Goal: Transaction & Acquisition: Register for event/course

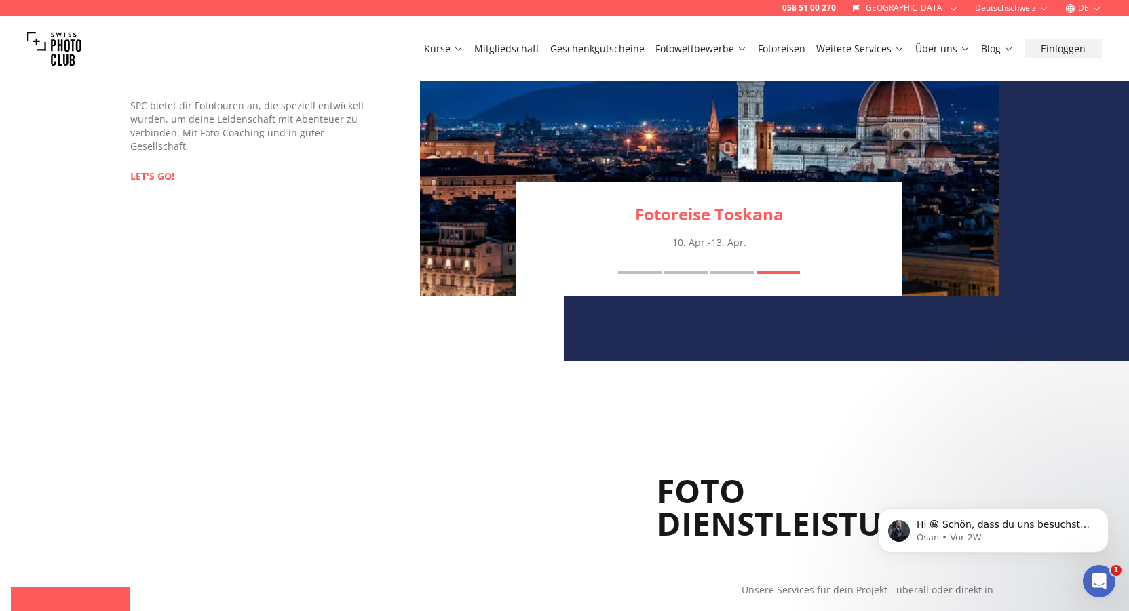
scroll to position [820, 0]
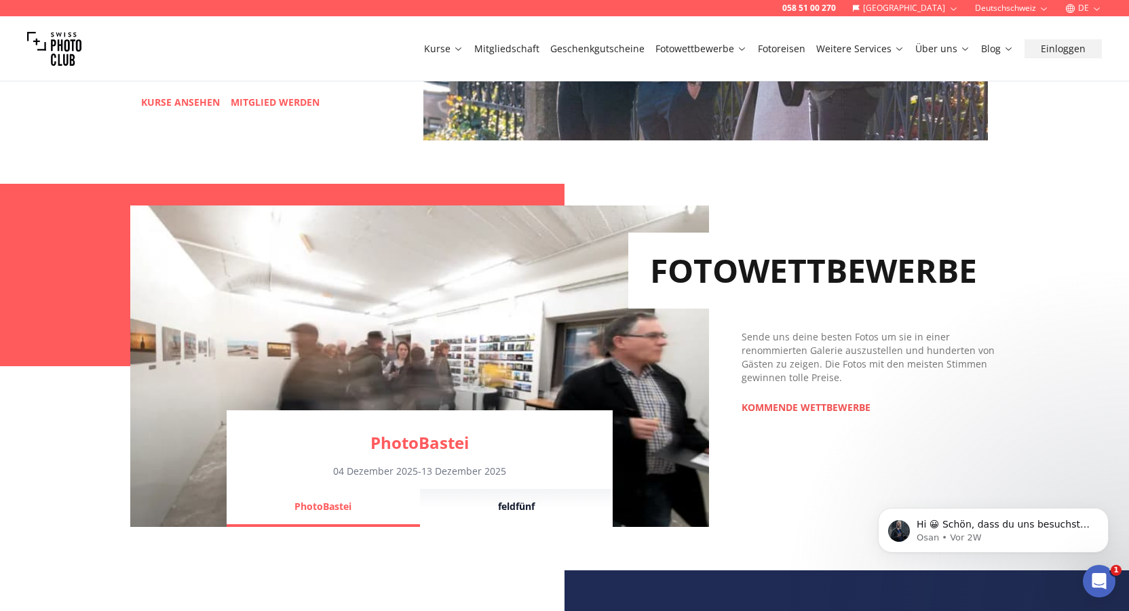
click at [823, 408] on link "KOMMENDE WETTBEWERBE" at bounding box center [806, 408] width 129 height 14
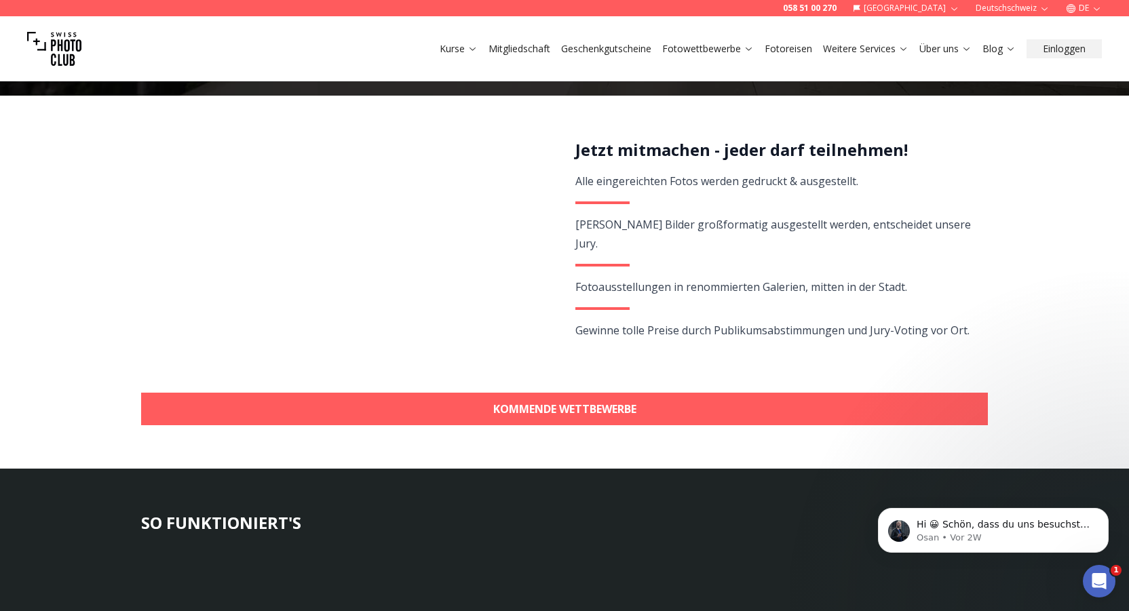
scroll to position [355, 0]
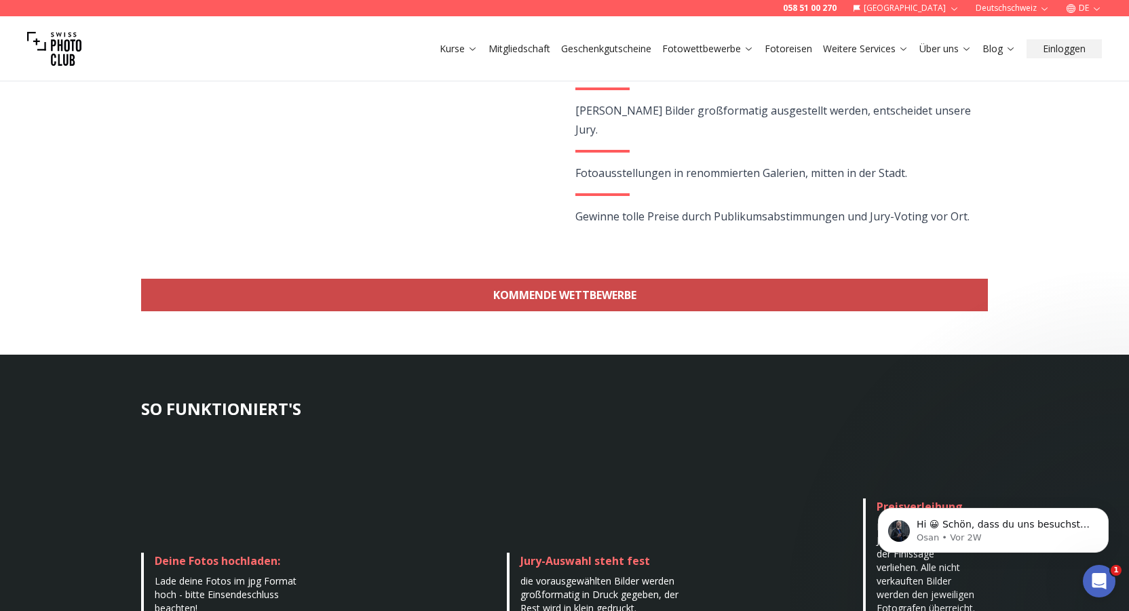
click at [615, 295] on link "KOMMENDE WETTBEWERBE" at bounding box center [564, 295] width 847 height 33
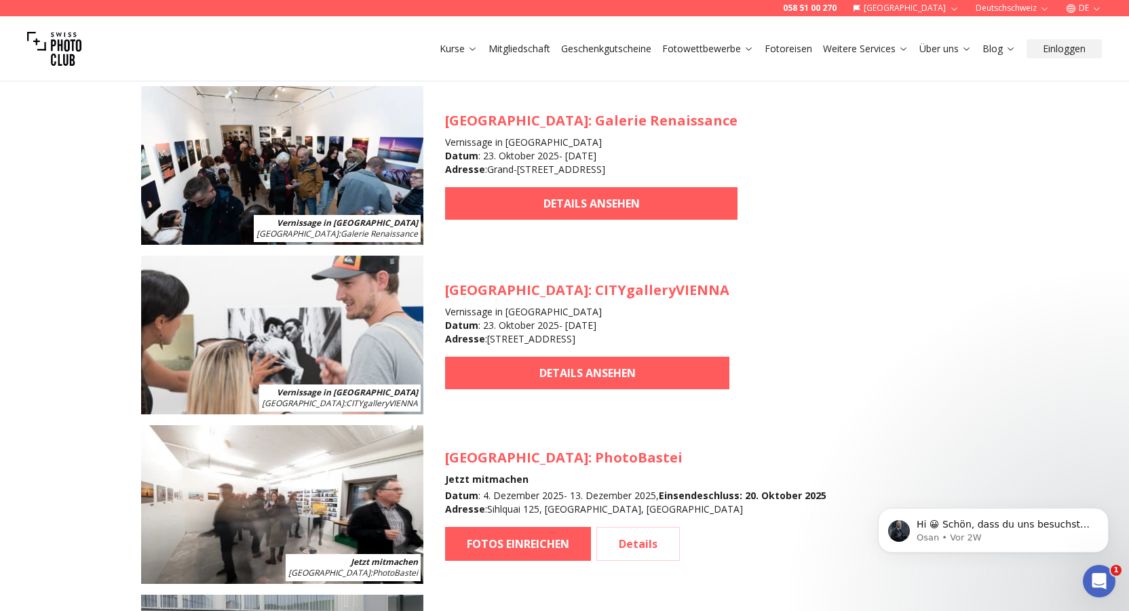
scroll to position [1298, 0]
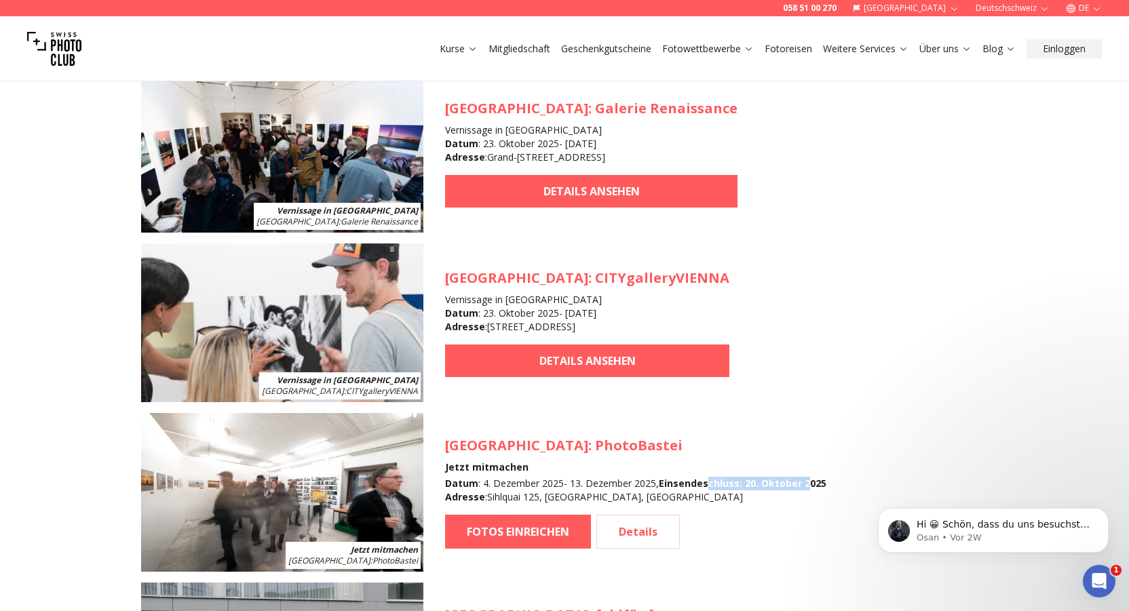
drag, startPoint x: 710, startPoint y: 483, endPoint x: 811, endPoint y: 487, distance: 100.5
click at [811, 487] on b "Einsendeschluss : [DATE]" at bounding box center [743, 483] width 168 height 13
click at [873, 472] on article "Jetzt mitmachen Zürich : PhotoBastei [GEOGRAPHIC_DATA] : PhotoBastei Jetzt mitm…" at bounding box center [564, 492] width 847 height 159
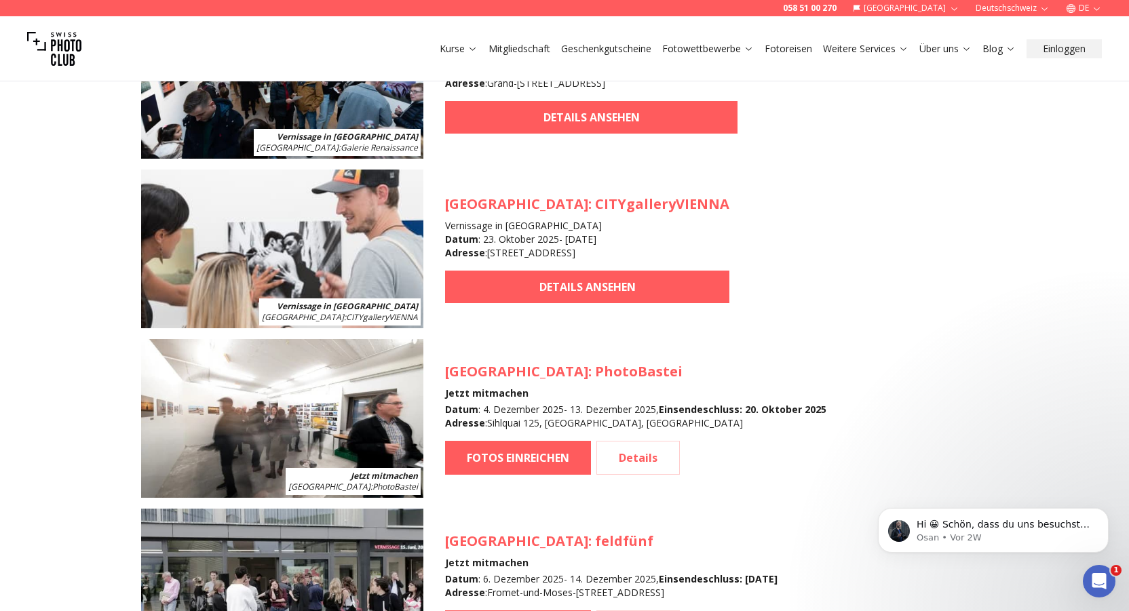
scroll to position [1375, 0]
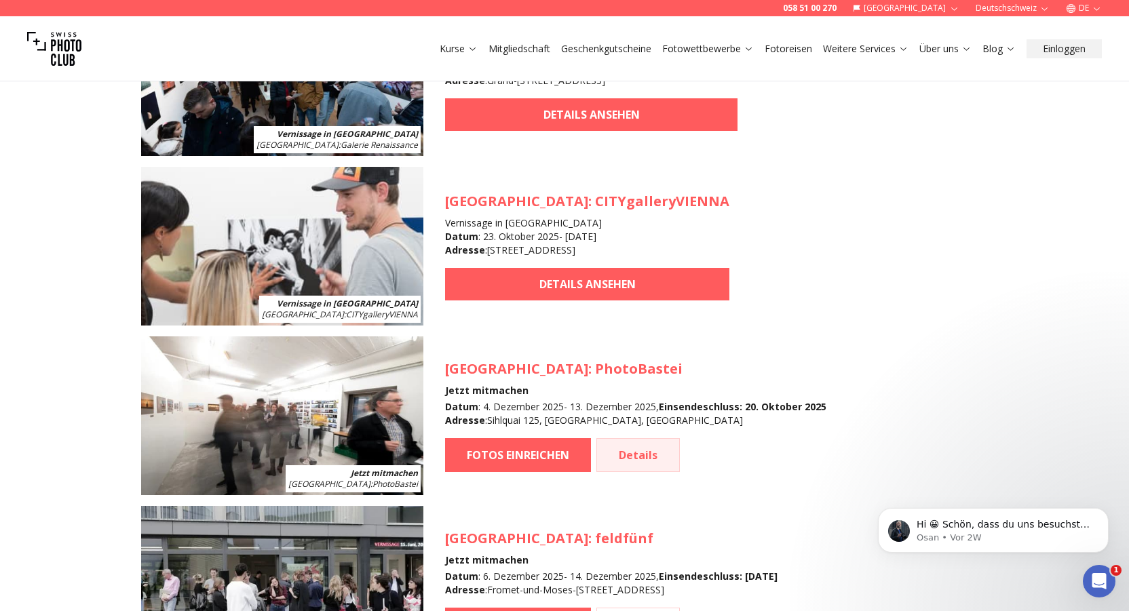
click at [678, 458] on link "Details" at bounding box center [637, 455] width 83 height 34
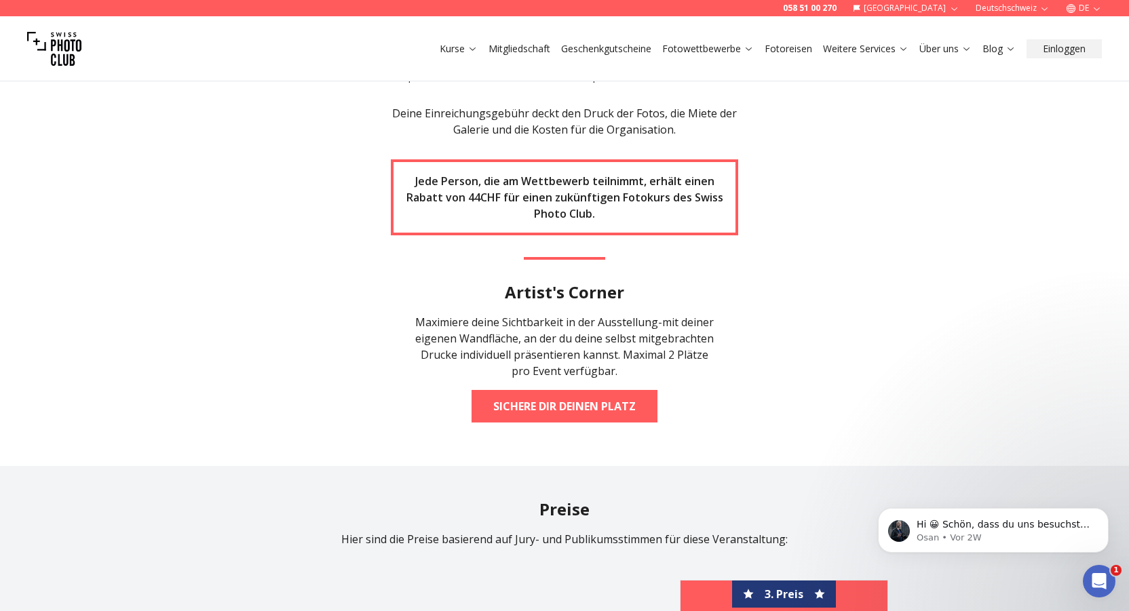
scroll to position [1707, 0]
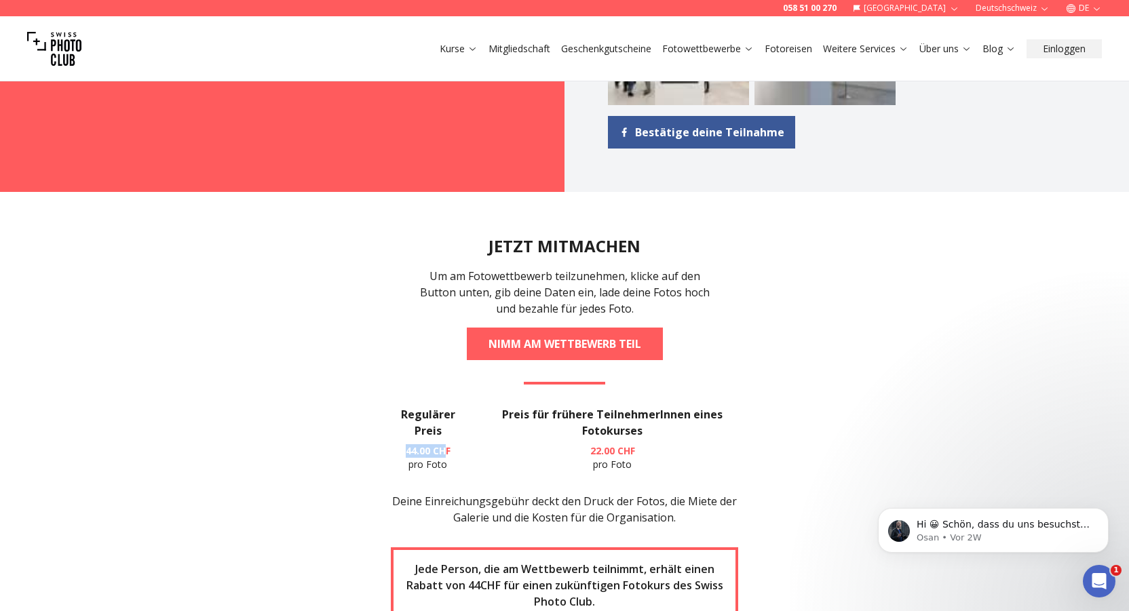
drag, startPoint x: 447, startPoint y: 413, endPoint x: 387, endPoint y: 412, distance: 60.4
click at [387, 412] on section "JETZT MITMACHEN Um am Fotowettbewerb teilzunehmen, klicke auf den Button unten,…" at bounding box center [564, 523] width 869 height 662
click at [248, 398] on section "JETZT MITMACHEN Um am Fotowettbewerb teilzunehmen, klicke auf den Button unten,…" at bounding box center [564, 523] width 869 height 662
drag, startPoint x: 397, startPoint y: 412, endPoint x: 455, endPoint y: 414, distance: 58.4
click at [455, 444] on p "44.00 CHF pro Foto" at bounding box center [428, 457] width 75 height 27
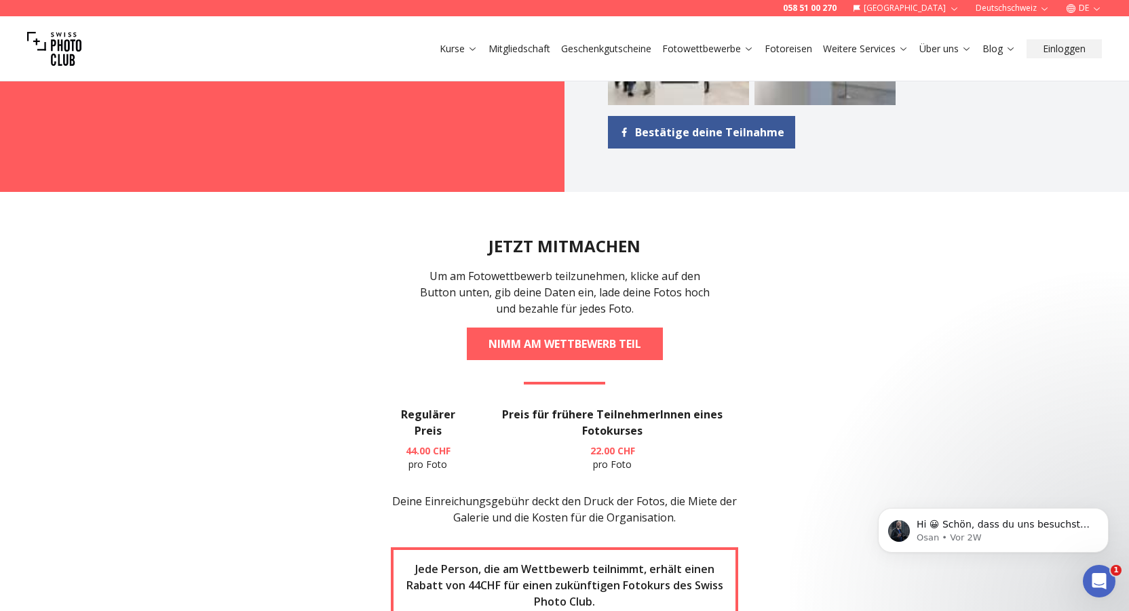
click at [270, 404] on section "JETZT MITMACHEN Um am Fotowettbewerb teilzunehmen, klicke auf den Button unten,…" at bounding box center [564, 523] width 869 height 662
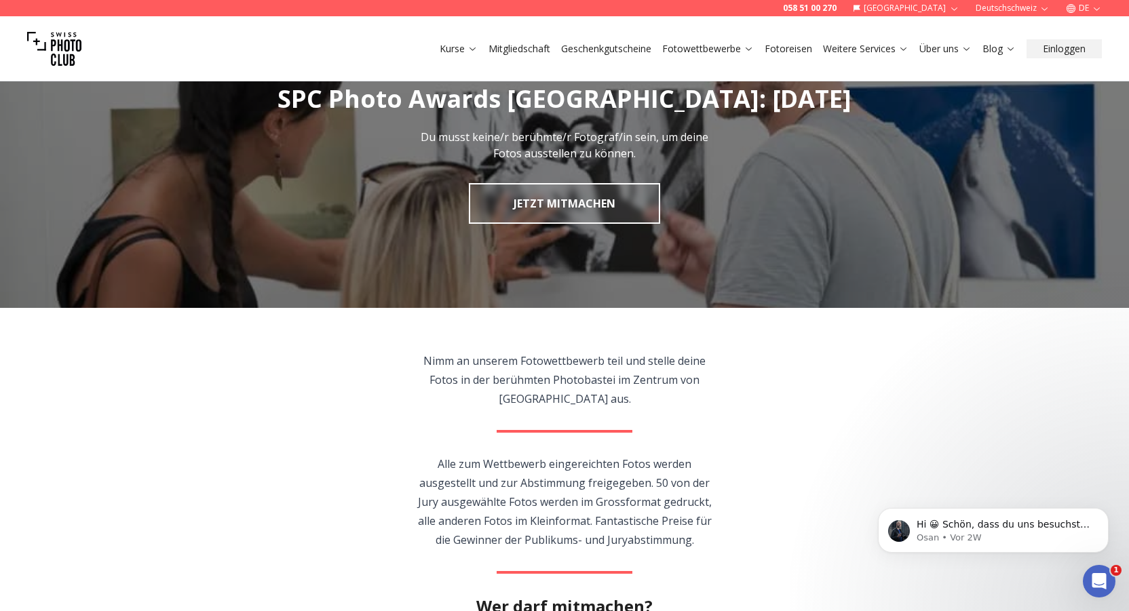
scroll to position [0, 0]
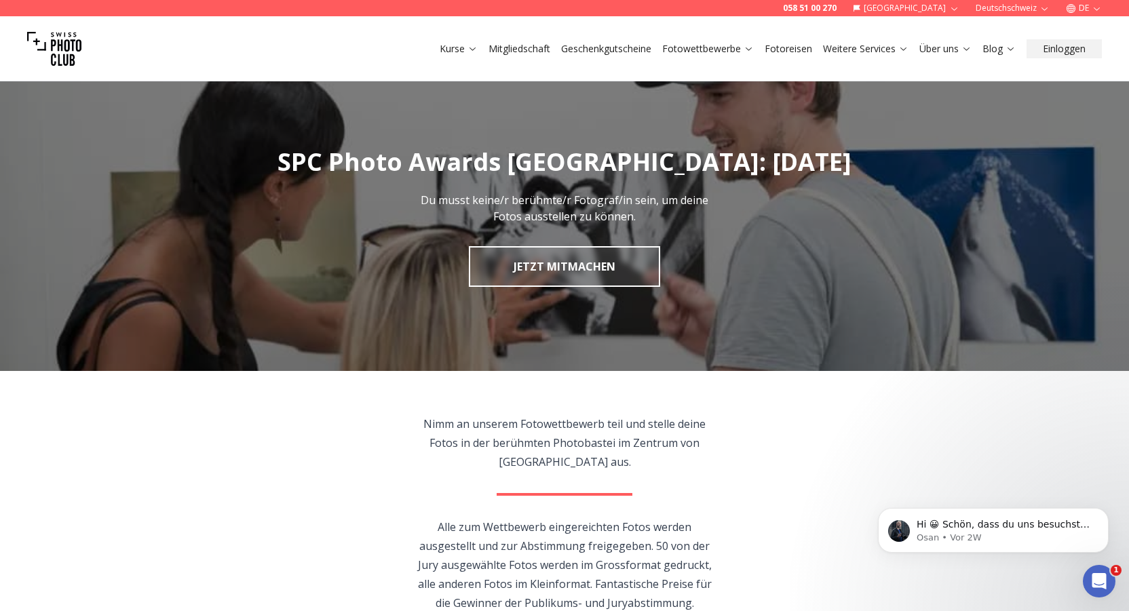
click at [824, 417] on section "Nimm an unserem Fotowettbewerb teil und stelle deine Fotos in der berühmten Pho…" at bounding box center [564, 572] width 869 height 402
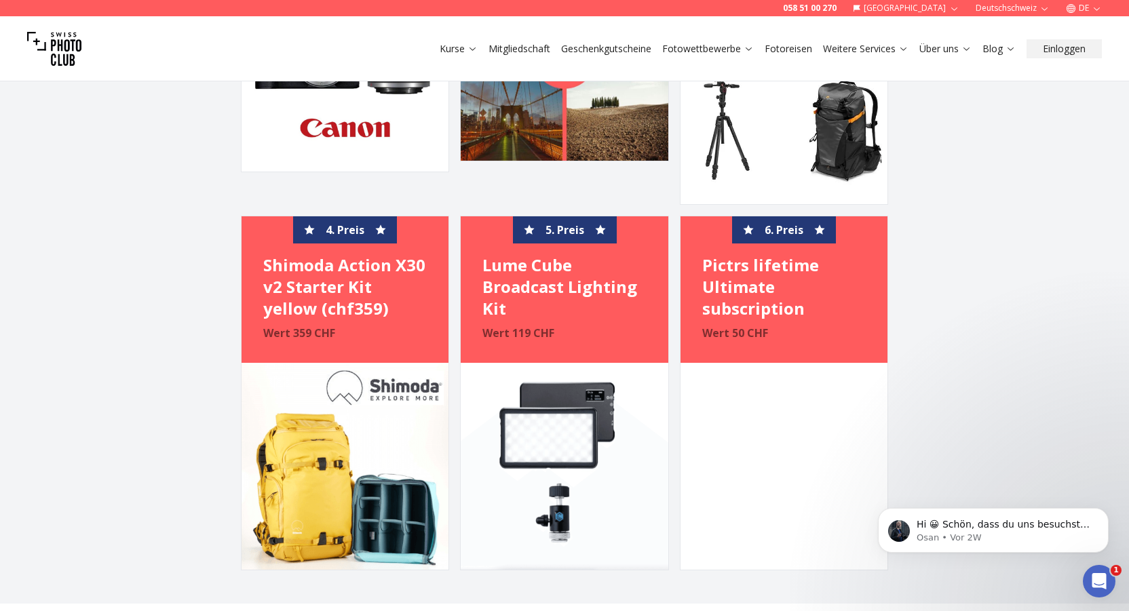
scroll to position [3068, 0]
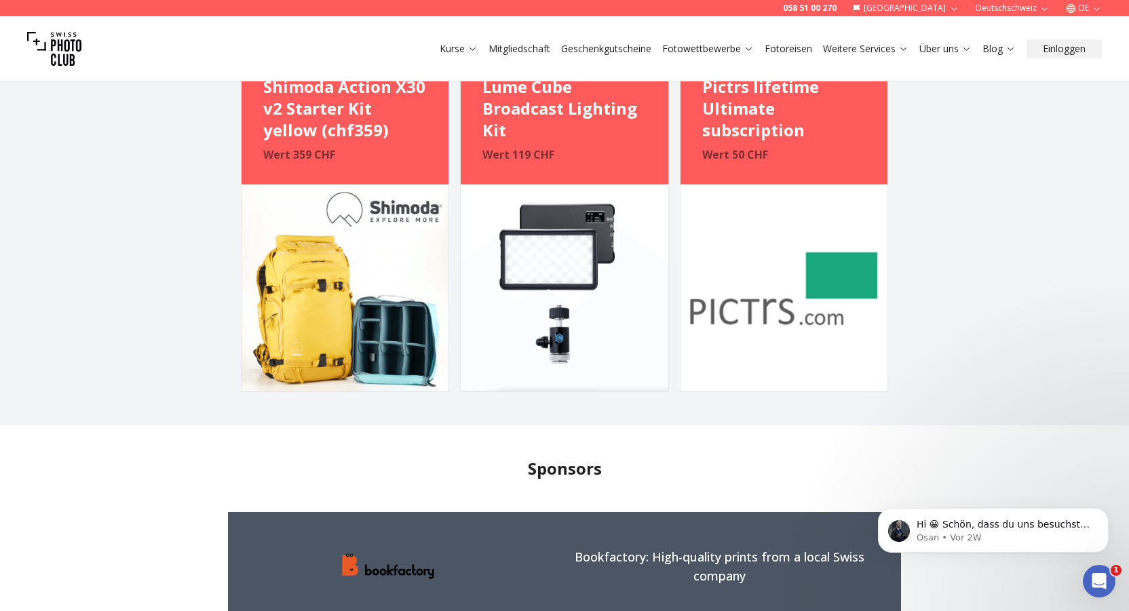
drag, startPoint x: 772, startPoint y: 278, endPoint x: 771, endPoint y: 269, distance: 8.3
click at [772, 278] on img at bounding box center [784, 288] width 207 height 207
click at [816, 258] on img at bounding box center [784, 288] width 207 height 207
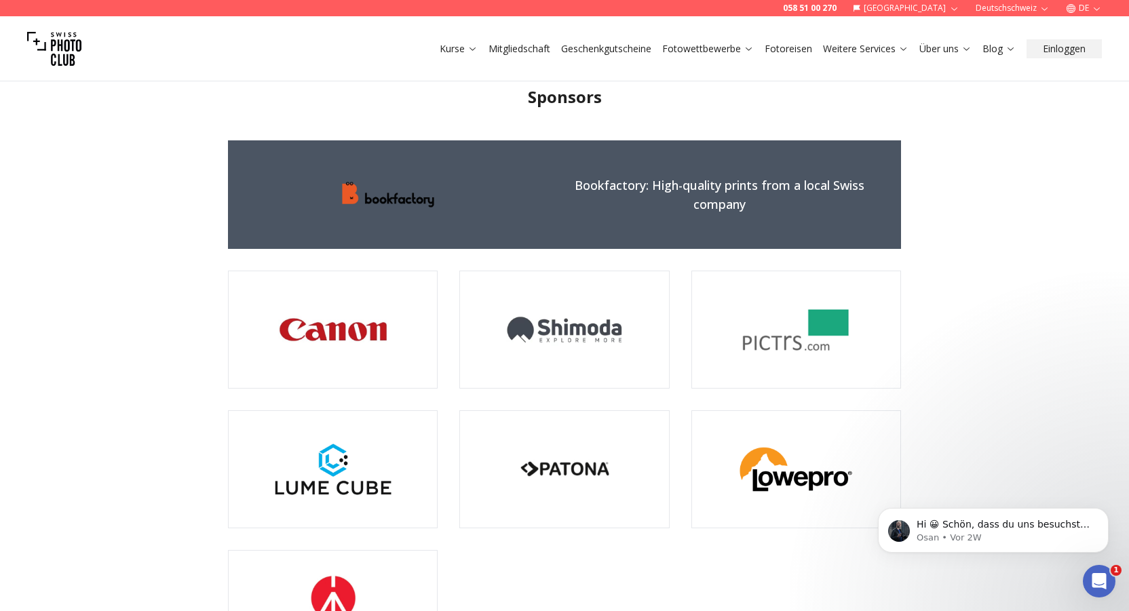
scroll to position [3100, 0]
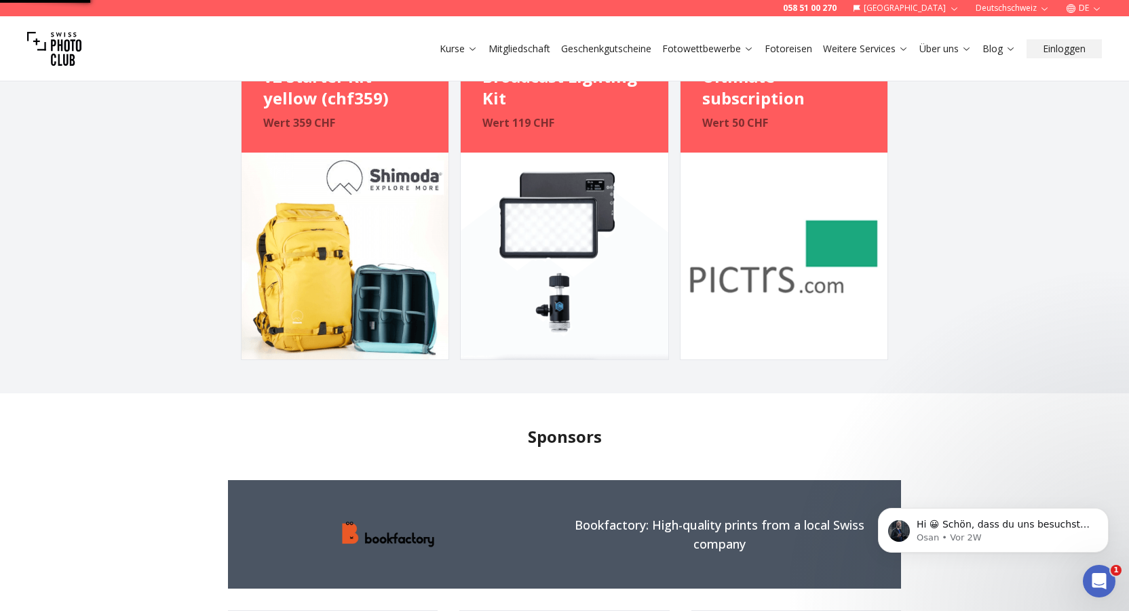
scroll to position [1268, 0]
